Goal: Information Seeking & Learning: Find specific fact

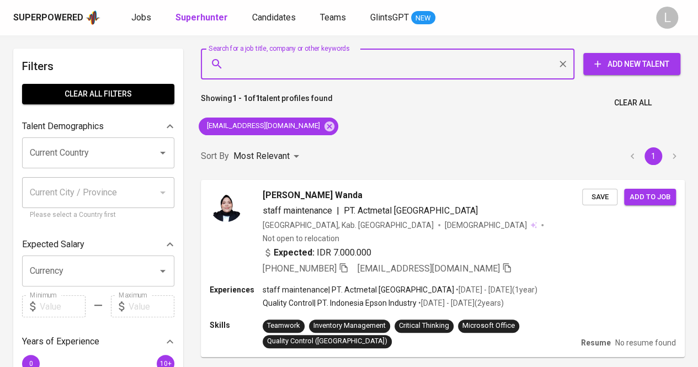
click at [332, 67] on input "Search for a job title, company or other keywords" at bounding box center [390, 64] width 325 height 21
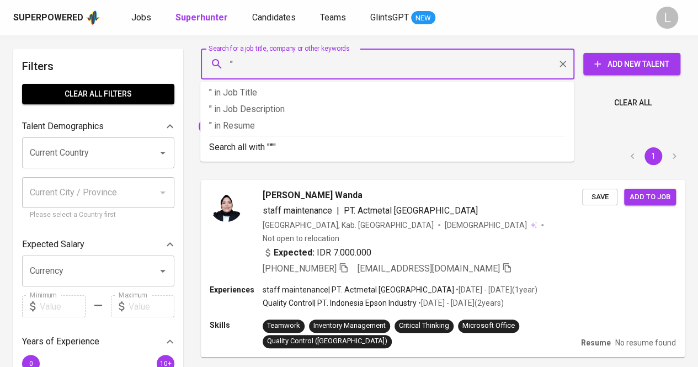
paste input "[PERSON_NAME]"
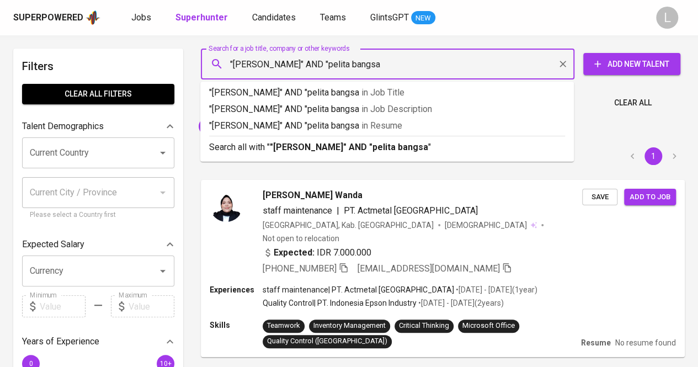
type input ""[PERSON_NAME]" AND "pelita bangsa""
click at [330, 153] on p "Search all with " "[PERSON_NAME]" AND "pelita bangsa" "" at bounding box center [387, 147] width 356 height 13
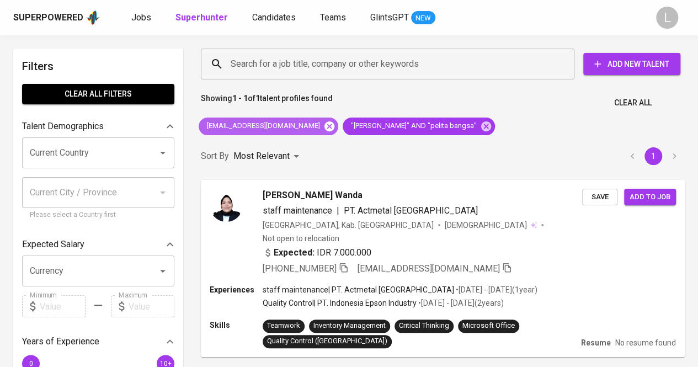
click at [323, 125] on icon at bounding box center [329, 126] width 12 height 12
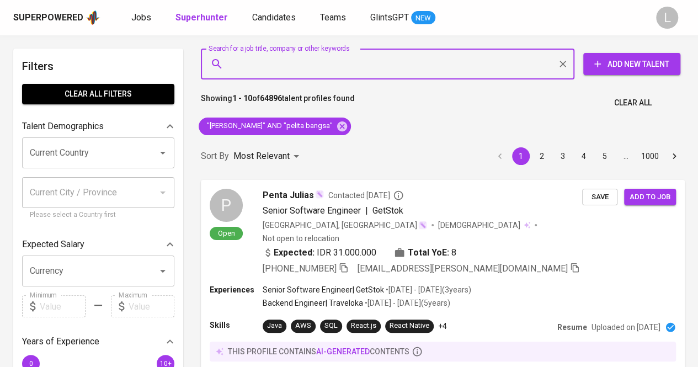
click at [343, 67] on input "Search for a job title, company or other keywords" at bounding box center [390, 64] width 325 height 21
paste input "[EMAIL_ADDRESS][DOMAIN_NAME]"
type input "[EMAIL_ADDRESS][DOMAIN_NAME]"
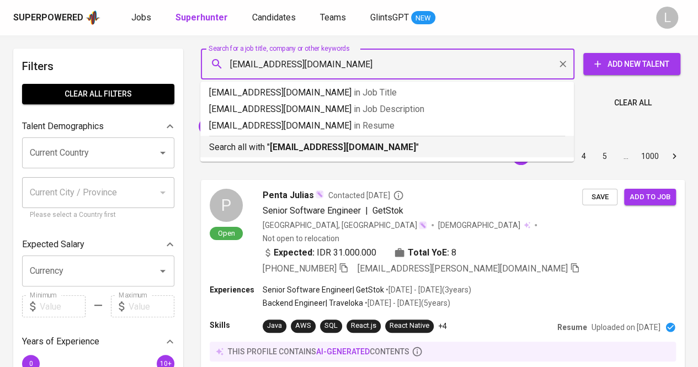
click at [328, 141] on p "Search all with " [EMAIL_ADDRESS][DOMAIN_NAME] "" at bounding box center [387, 147] width 356 height 13
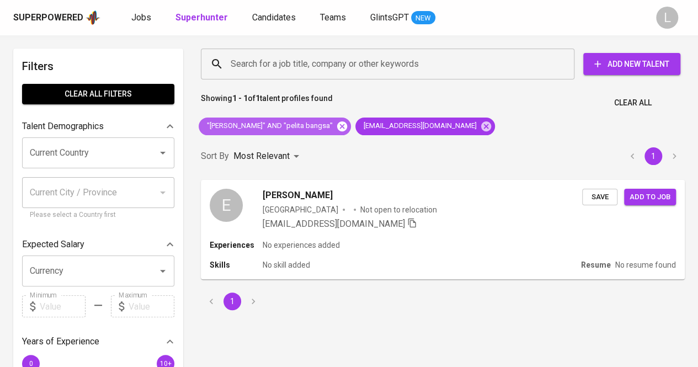
click at [336, 131] on icon at bounding box center [342, 126] width 12 height 12
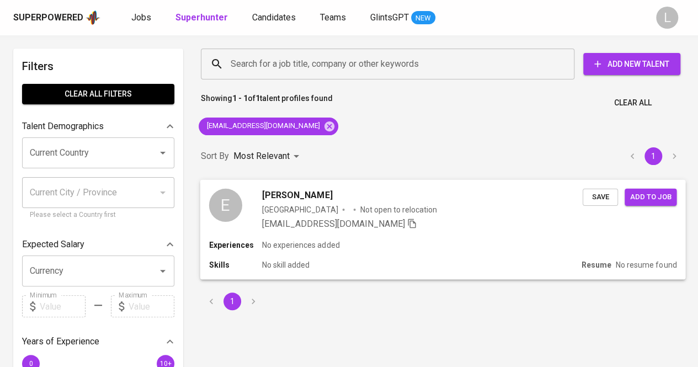
click at [310, 189] on span "[PERSON_NAME]" at bounding box center [297, 194] width 70 height 13
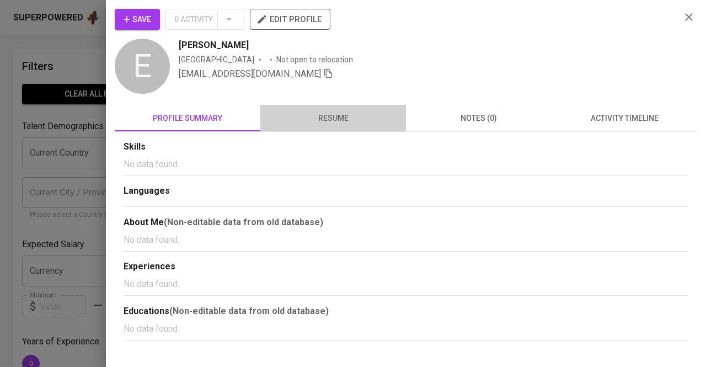
click at [330, 112] on span "resume" at bounding box center [333, 118] width 132 height 14
